Goal: Task Accomplishment & Management: Use online tool/utility

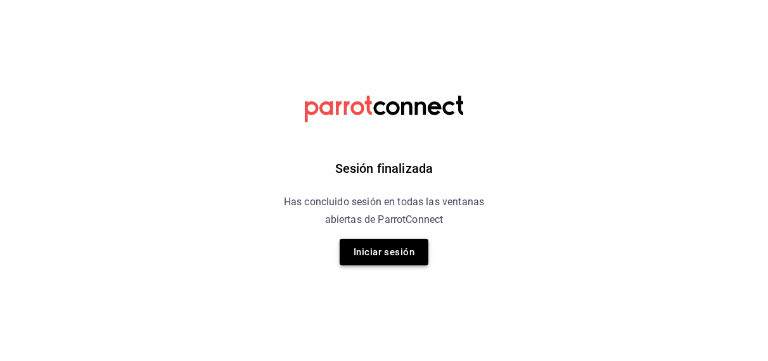
click at [369, 248] on button "Iniciar sesión" at bounding box center [383, 252] width 89 height 27
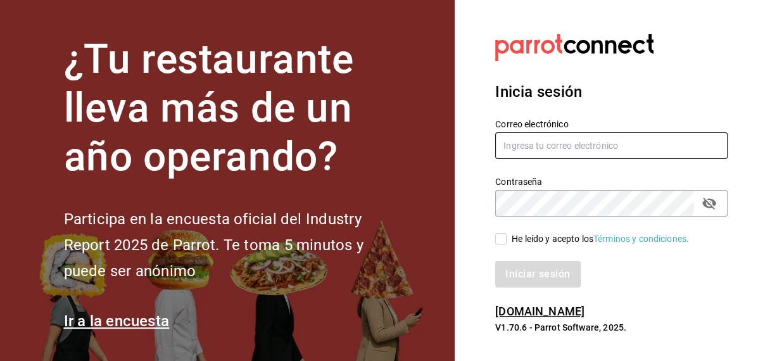
type input "[EMAIL_ADDRESS][DOMAIN_NAME]"
click at [501, 237] on input "He leído y acepto los Términos y condiciones." at bounding box center [500, 238] width 11 height 11
checkbox input "true"
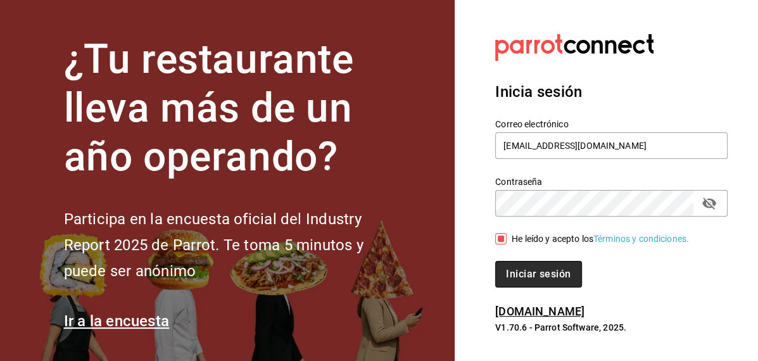
click at [513, 268] on button "Iniciar sesión" at bounding box center [538, 274] width 86 height 27
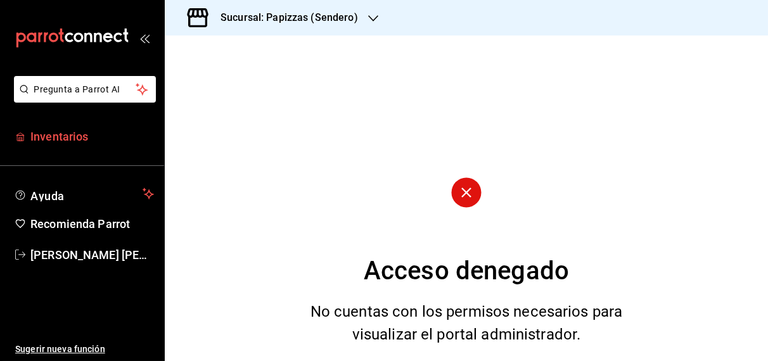
click at [70, 135] on span "Inventarios" at bounding box center [91, 136] width 123 height 17
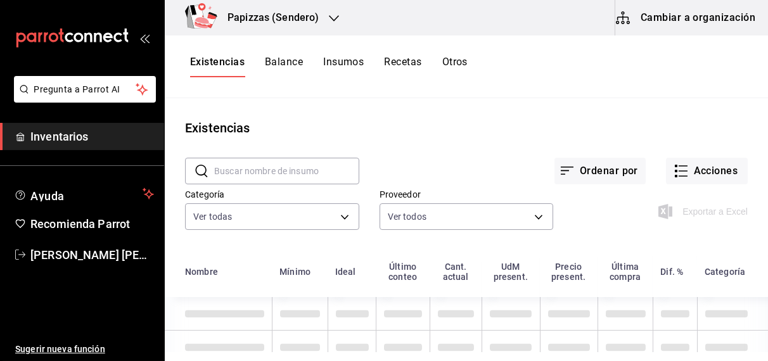
click at [460, 67] on button "Otros" at bounding box center [454, 67] width 25 height 22
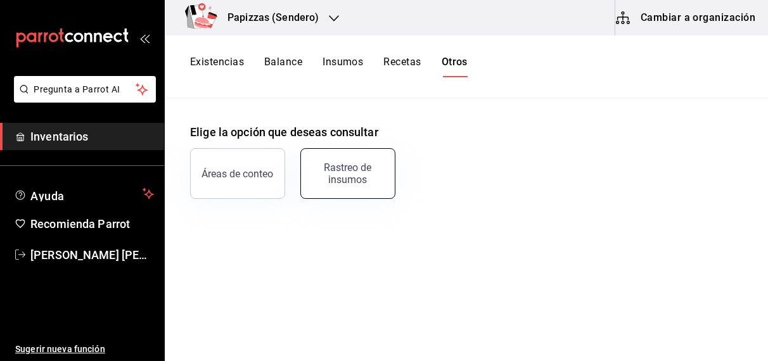
click at [341, 172] on div "Rastreo de insumos" at bounding box center [347, 173] width 79 height 24
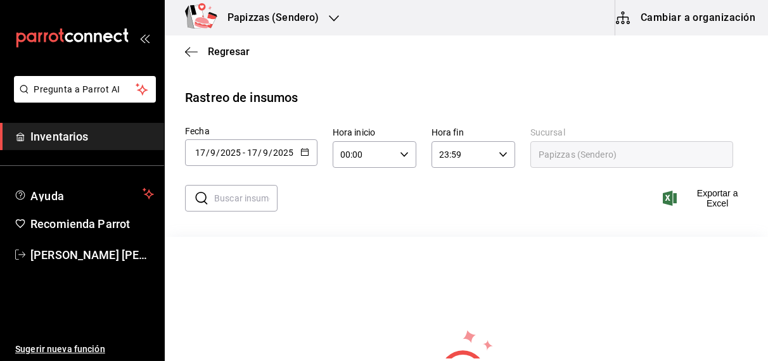
click at [302, 149] on icon "button" at bounding box center [304, 152] width 9 height 9
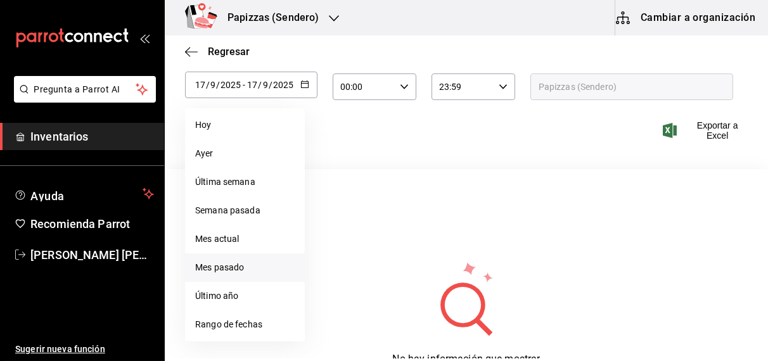
scroll to position [80, 0]
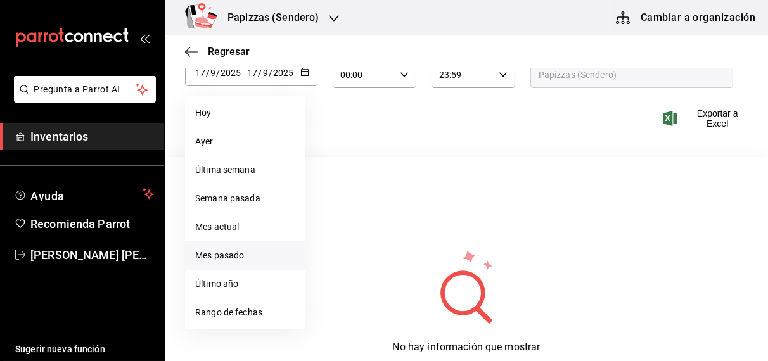
click at [226, 312] on li "Rango de fechas" at bounding box center [245, 312] width 120 height 28
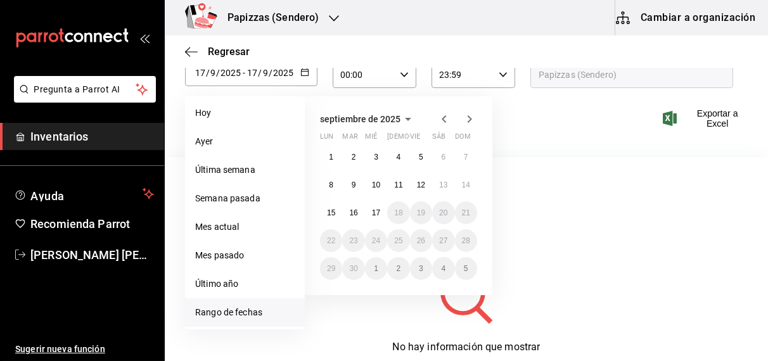
click at [217, 229] on li "Mes actual" at bounding box center [245, 227] width 120 height 28
type input "2025-09-01"
type input "1"
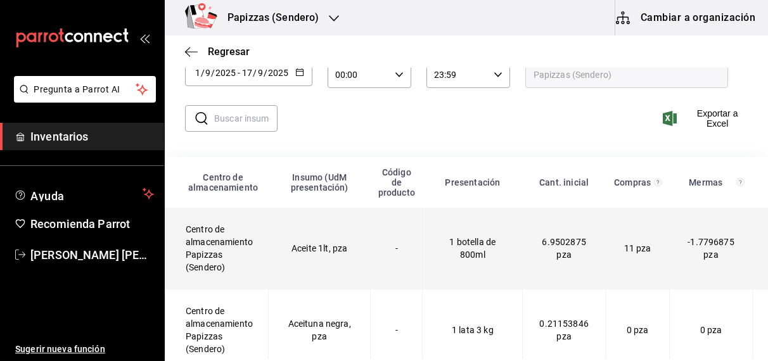
scroll to position [0, 0]
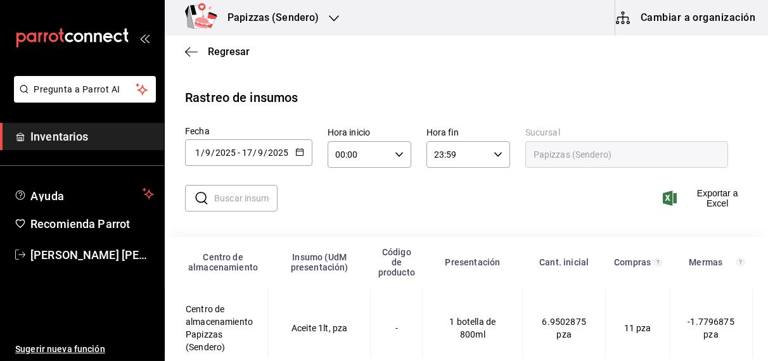
click at [561, 181] on div "​ ​ Exportar a Excel" at bounding box center [461, 206] width 613 height 52
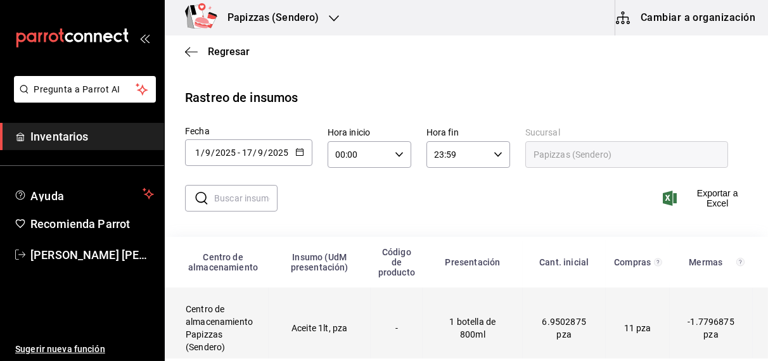
click at [313, 334] on td "Aceite 1lt, pza" at bounding box center [319, 328] width 102 height 82
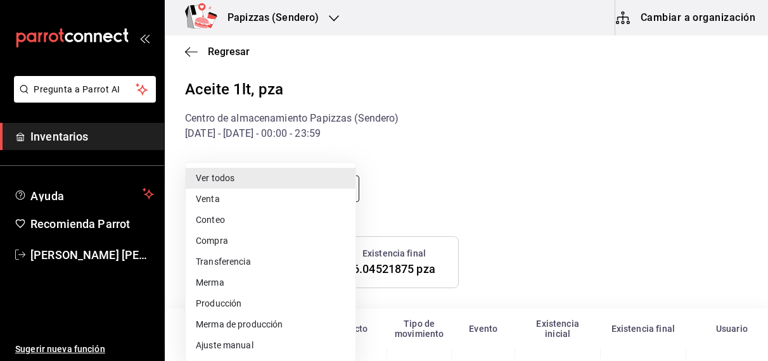
click at [305, 184] on body "Pregunta a Parrot AI Inventarios Ayuda Recomienda Parrot OBDULIA JANNETH CASTRO…" at bounding box center [384, 179] width 768 height 358
click at [240, 346] on li "Ajuste manual" at bounding box center [271, 345] width 170 height 21
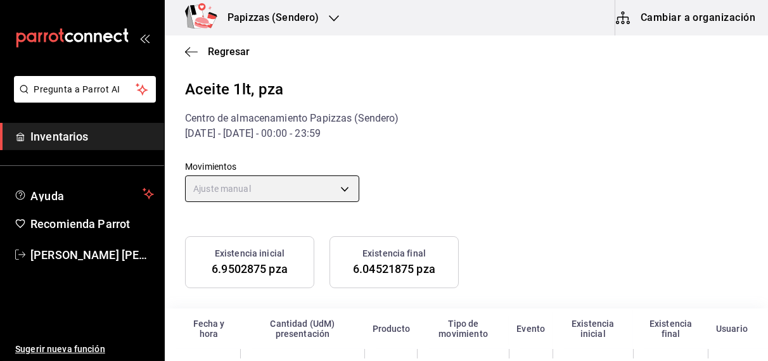
type input "MANUAL_ADJUSTMENT"
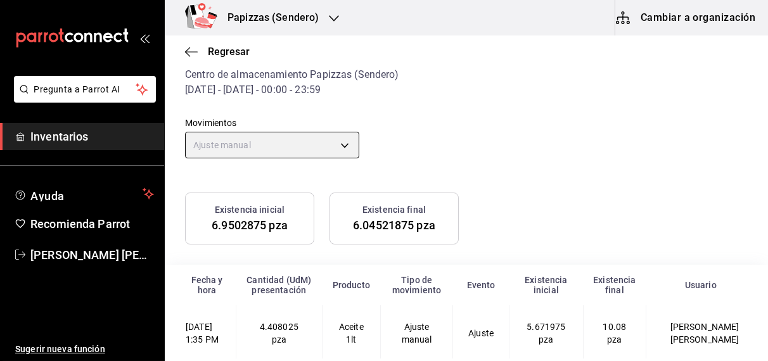
scroll to position [72, 0]
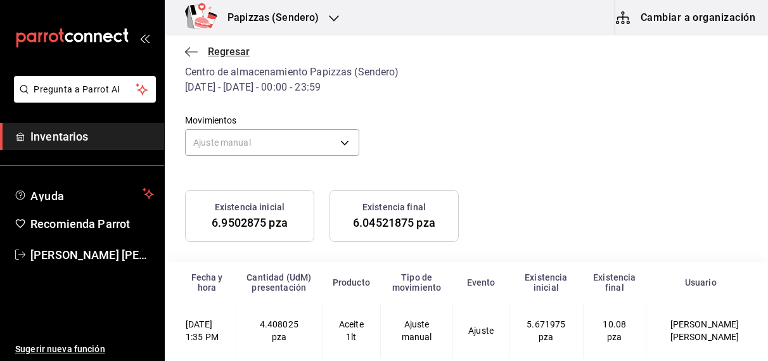
click at [237, 50] on span "Regresar" at bounding box center [229, 52] width 42 height 12
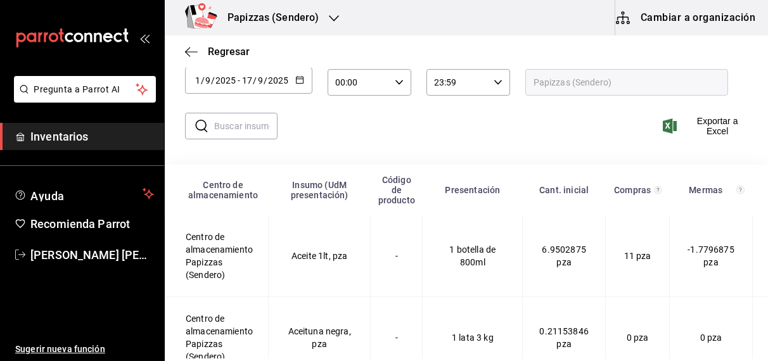
click at [237, 50] on span "Regresar" at bounding box center [229, 52] width 42 height 12
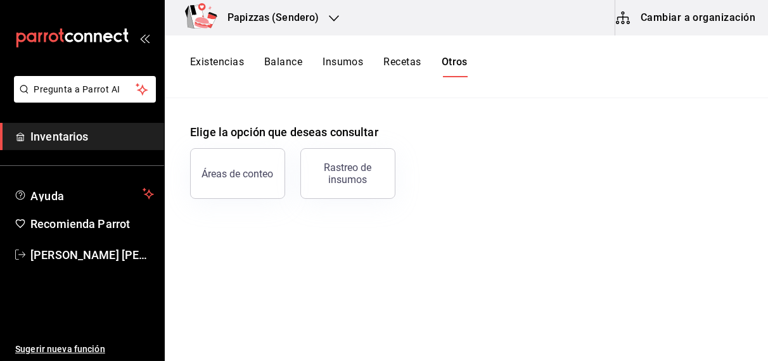
click at [275, 68] on button "Balance" at bounding box center [283, 67] width 38 height 22
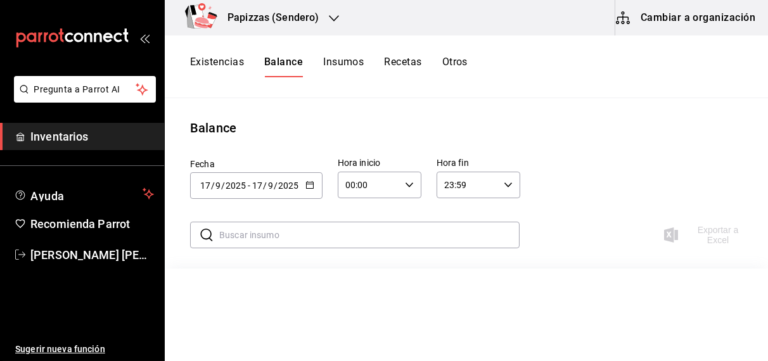
click at [306, 187] on \(Stroke\) "button" at bounding box center [310, 185] width 8 height 7
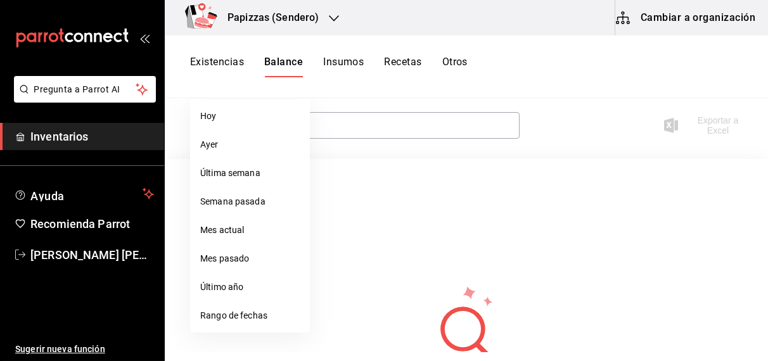
scroll to position [112, 0]
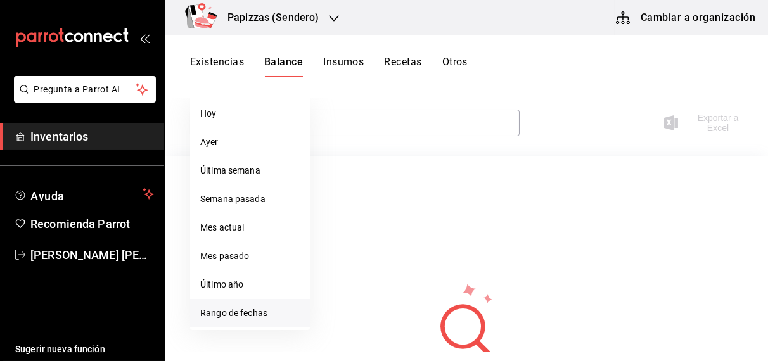
click at [241, 318] on li "Rango de fechas" at bounding box center [250, 313] width 120 height 28
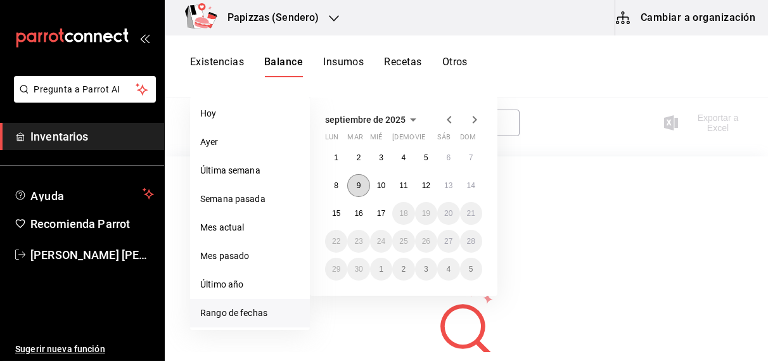
click at [359, 182] on abbr "9" at bounding box center [359, 185] width 4 height 9
click at [381, 215] on abbr "17" at bounding box center [381, 213] width 8 height 9
type input "2025-09-09"
type input "9"
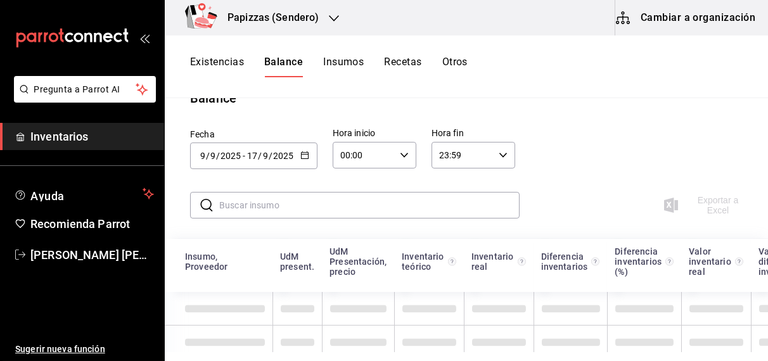
scroll to position [23, 0]
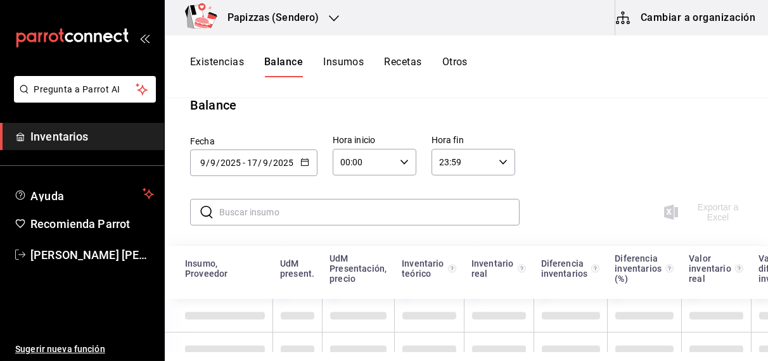
click at [401, 165] on icon "button" at bounding box center [404, 162] width 9 height 9
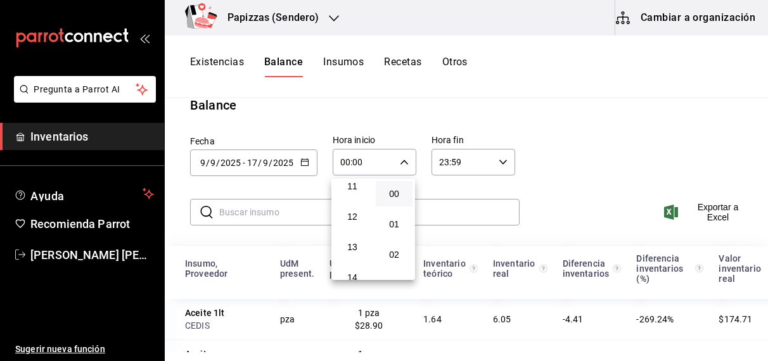
scroll to position [360, 0]
click at [356, 234] on span "13" at bounding box center [352, 229] width 22 height 10
click at [393, 223] on span "36" at bounding box center [394, 218] width 22 height 10
type input "13:36"
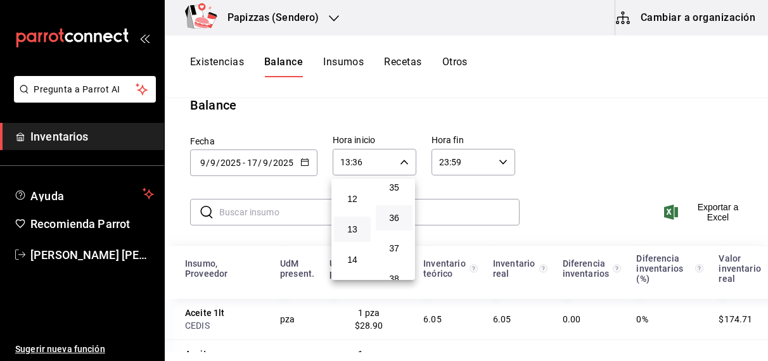
click at [705, 218] on div at bounding box center [384, 180] width 768 height 361
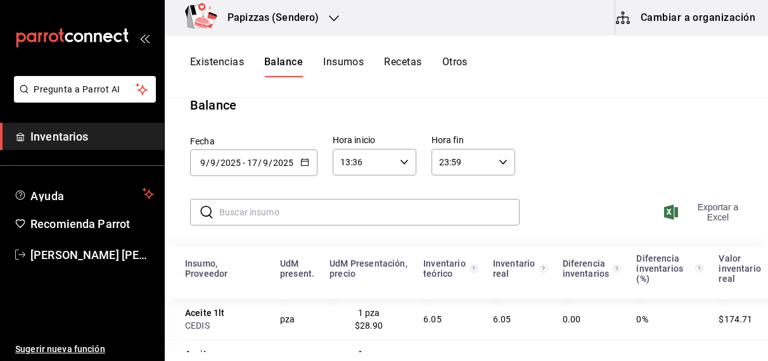
click at [716, 210] on span "Exportar a Excel" at bounding box center [706, 212] width 81 height 20
click at [302, 159] on icon "button" at bounding box center [304, 162] width 9 height 9
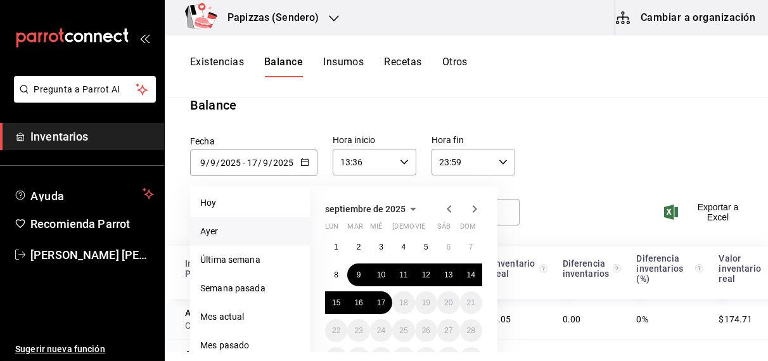
click at [222, 233] on li "Ayer" at bounding box center [250, 231] width 120 height 28
type input "2025-09-16"
type input "16"
type input "2025-09-16"
type input "16"
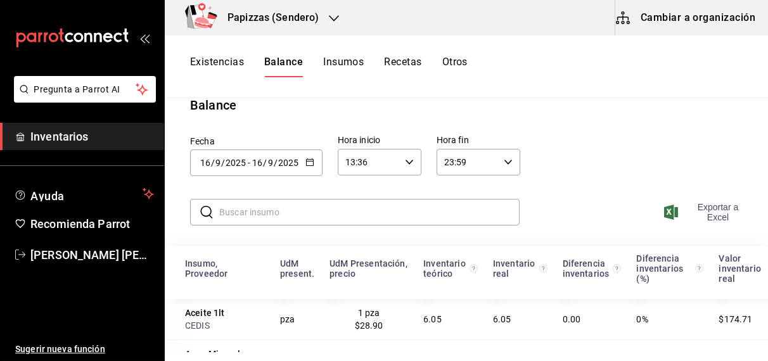
click at [704, 216] on span "Exportar a Excel" at bounding box center [706, 212] width 81 height 20
